Goal: Information Seeking & Learning: Learn about a topic

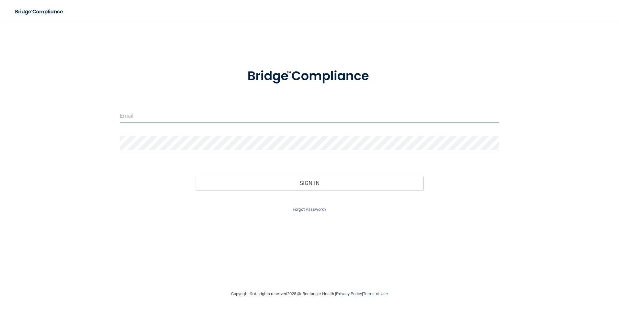
click at [223, 118] on input "email" at bounding box center [310, 116] width 380 height 15
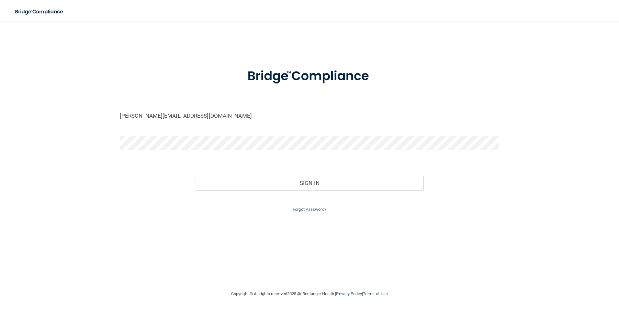
click at [196, 176] on button "Sign In" at bounding box center [310, 183] width 228 height 14
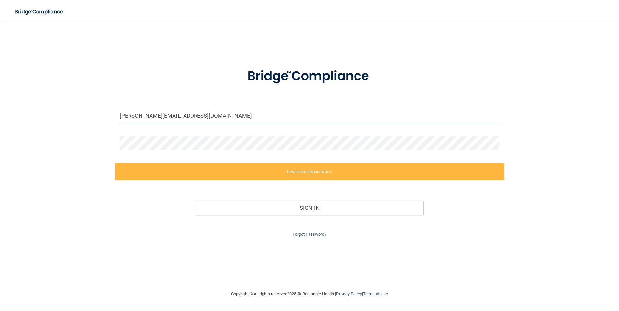
click at [183, 118] on input "[PERSON_NAME][EMAIL_ADDRESS][DOMAIN_NAME]" at bounding box center [310, 116] width 380 height 15
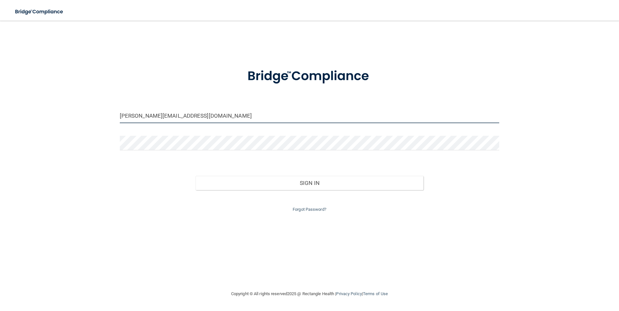
type input "[PERSON_NAME][EMAIL_ADDRESS][DOMAIN_NAME]"
click at [196, 176] on button "Sign In" at bounding box center [310, 183] width 228 height 14
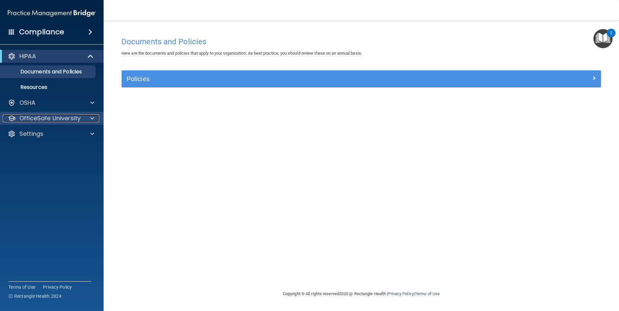
click at [92, 118] on span at bounding box center [92, 119] width 4 height 8
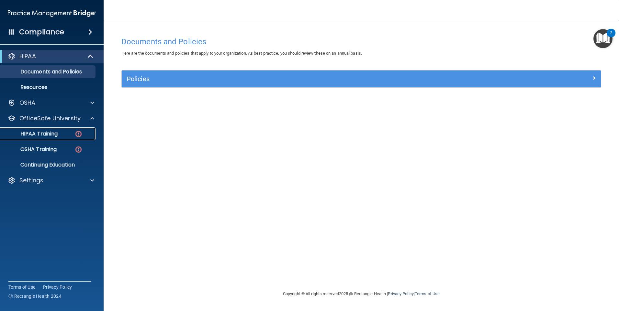
click at [39, 134] on p "HIPAA Training" at bounding box center [30, 134] width 53 height 6
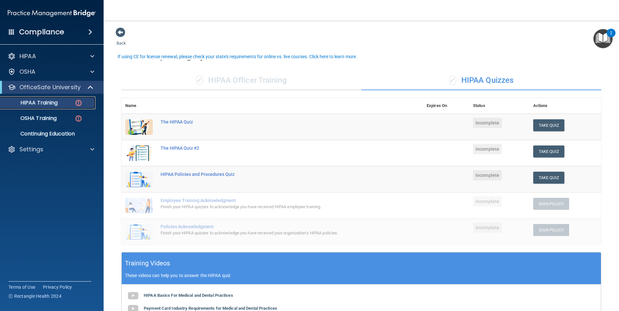
scroll to position [65, 0]
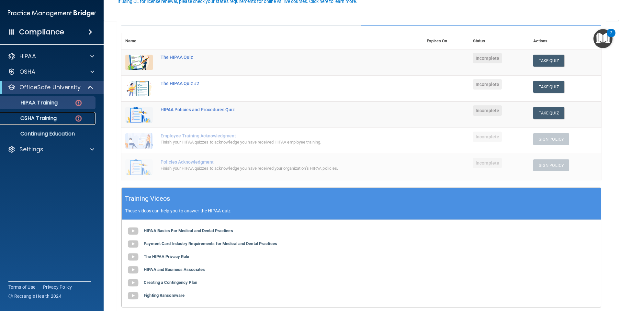
click at [27, 116] on p "OSHA Training" at bounding box center [30, 118] width 52 height 6
